Goal: Information Seeking & Learning: Learn about a topic

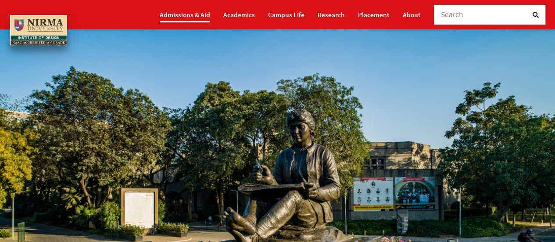
click at [190, 15] on link "Admissions & Aid" at bounding box center [185, 14] width 50 height 15
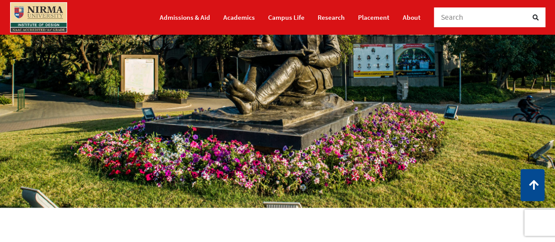
scroll to position [132, 0]
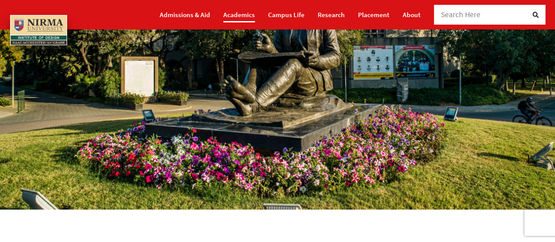
click at [241, 18] on link "Academics" at bounding box center [239, 14] width 32 height 15
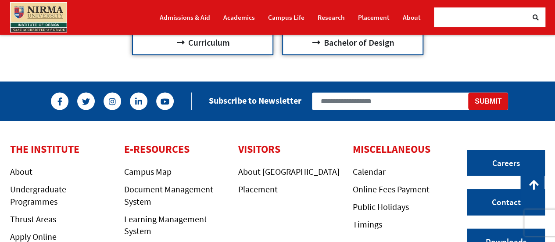
scroll to position [834, 0]
